Goal: Information Seeking & Learning: Find specific fact

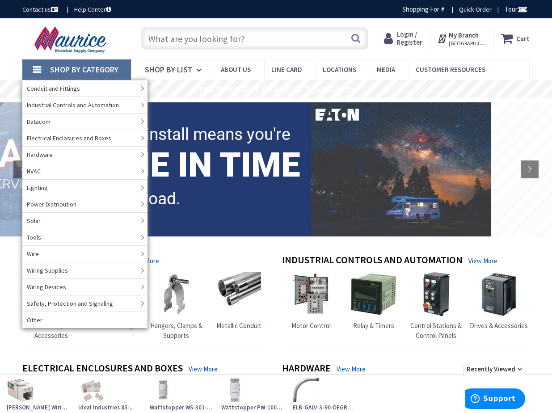
click at [215, 46] on input "text" at bounding box center [254, 38] width 227 height 22
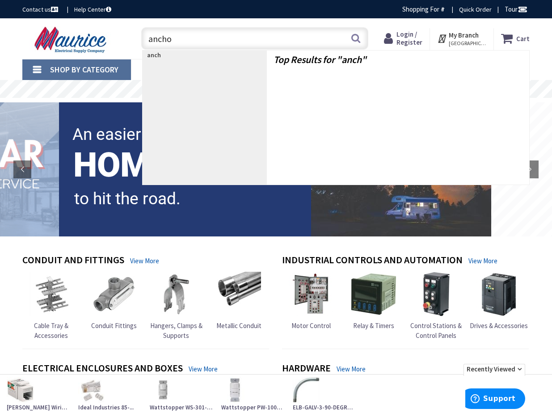
type input "anchor"
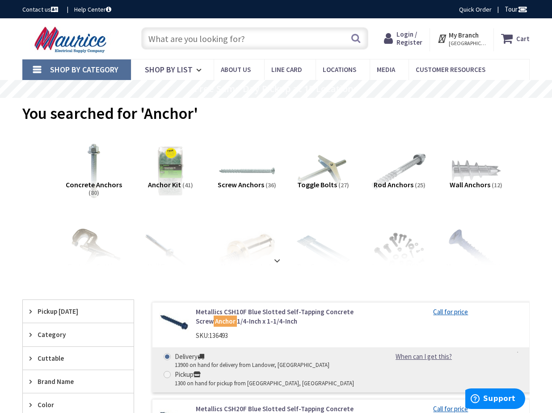
click at [180, 38] on input "text" at bounding box center [254, 38] width 227 height 22
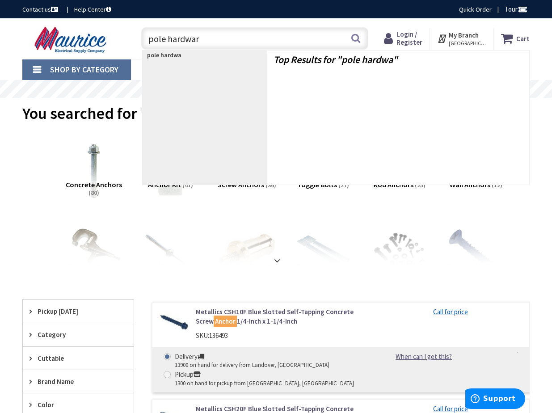
type input "pole hardware"
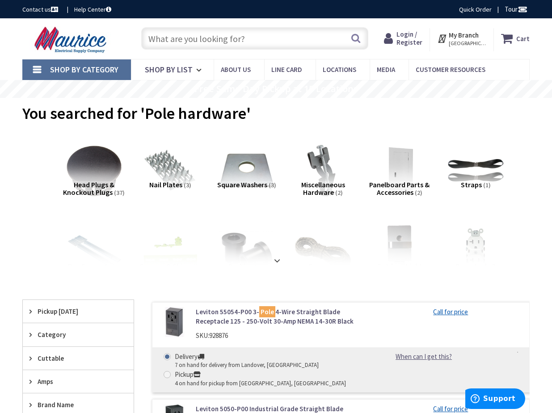
click at [248, 39] on input "text" at bounding box center [254, 38] width 227 height 22
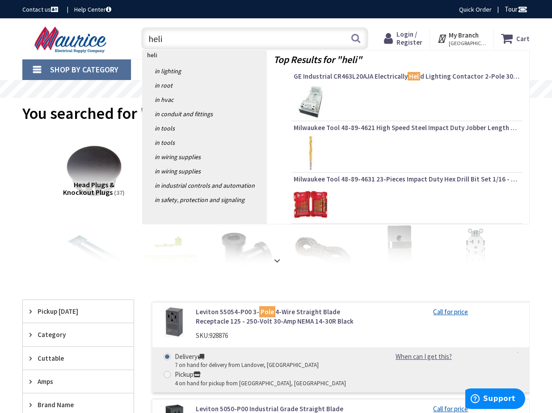
type input "helix"
